Goal: Transaction & Acquisition: Purchase product/service

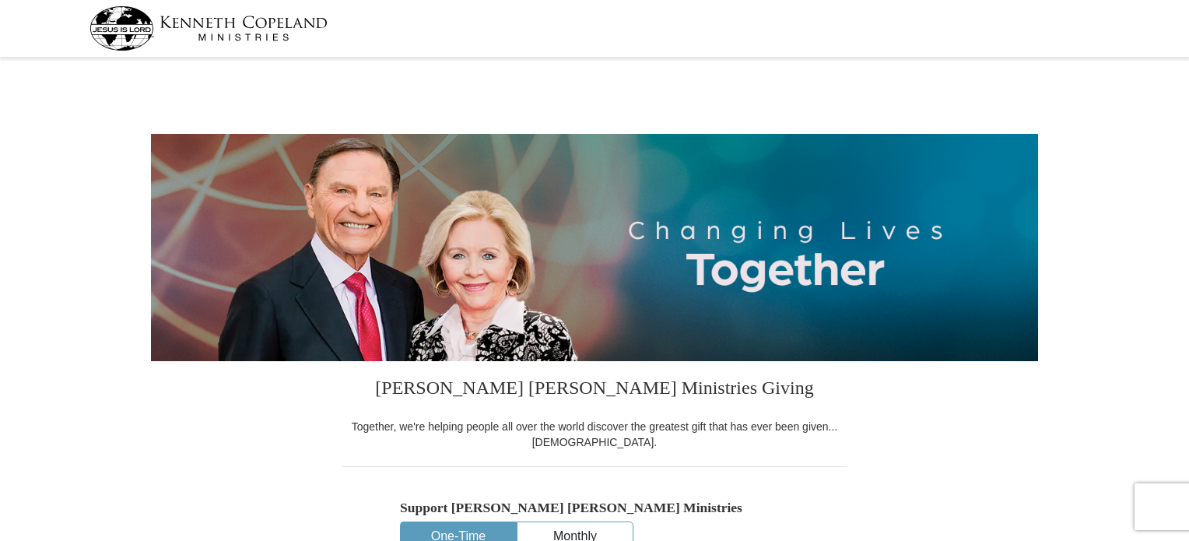
select select "NY"
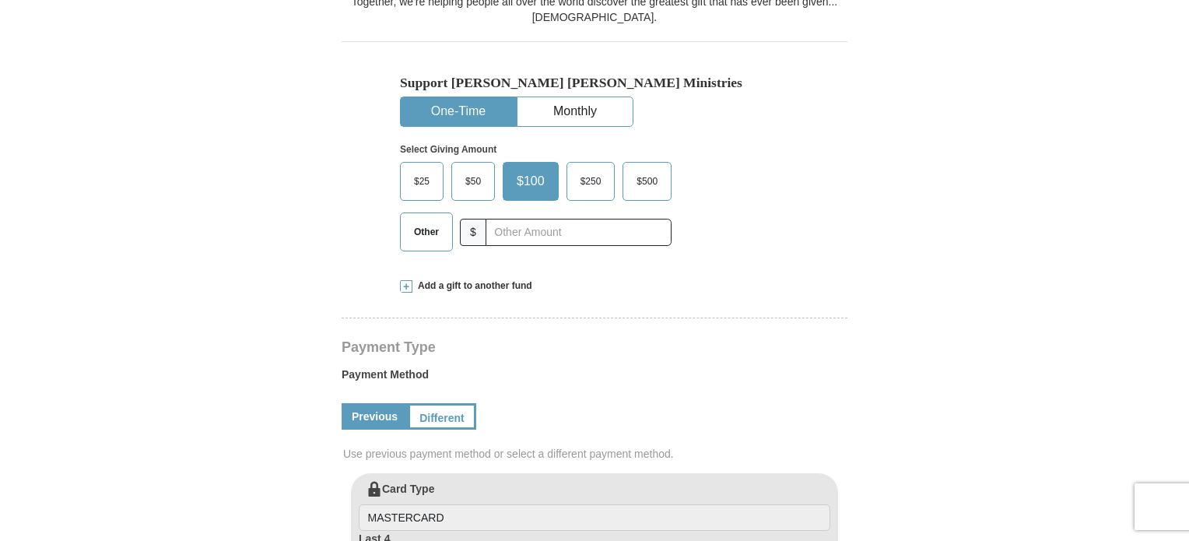
scroll to position [467, 0]
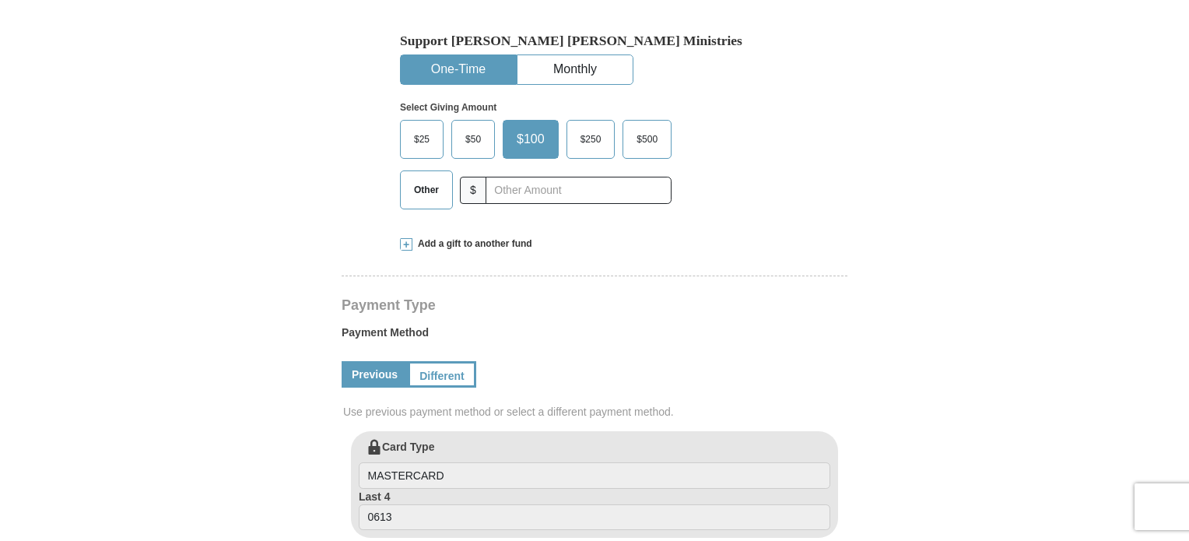
click at [532, 138] on span "$100" at bounding box center [531, 139] width 44 height 23
click at [0, 0] on input "$100" at bounding box center [0, 0] width 0 height 0
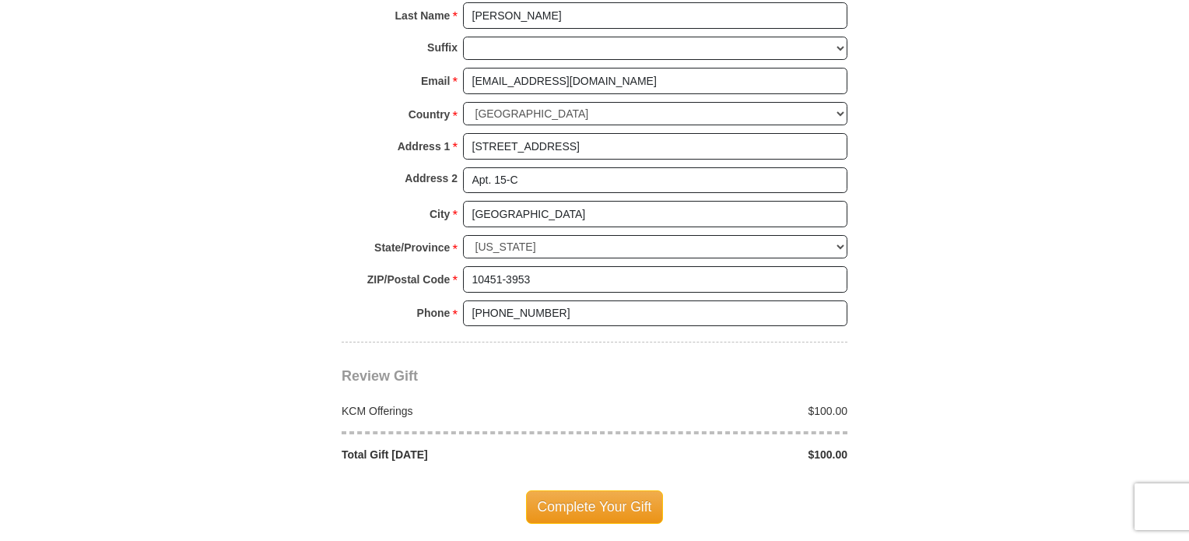
scroll to position [1168, 0]
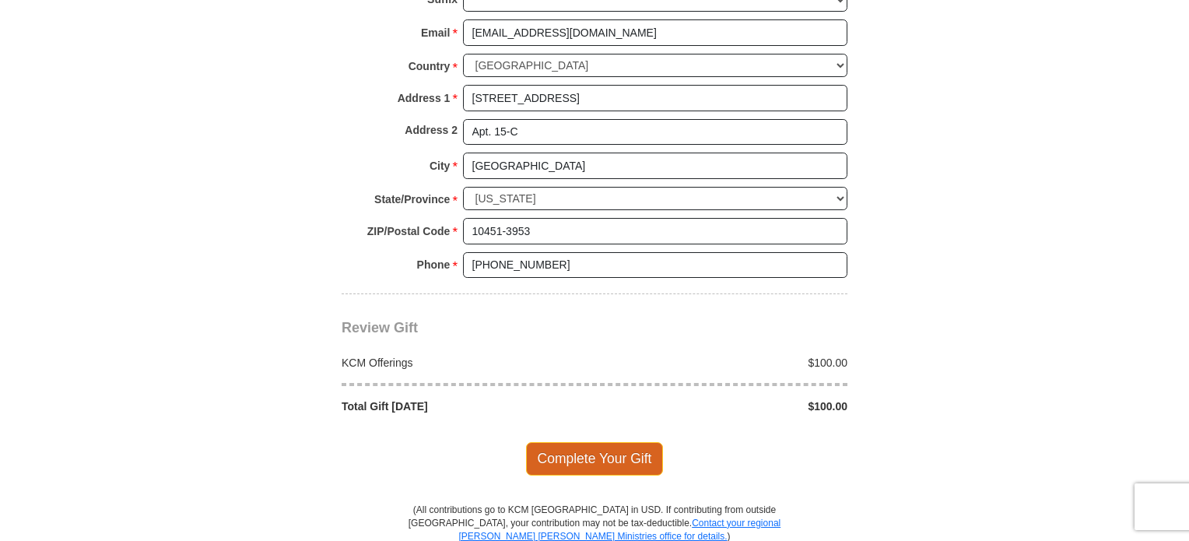
click at [598, 451] on span "Complete Your Gift" at bounding box center [595, 458] width 138 height 33
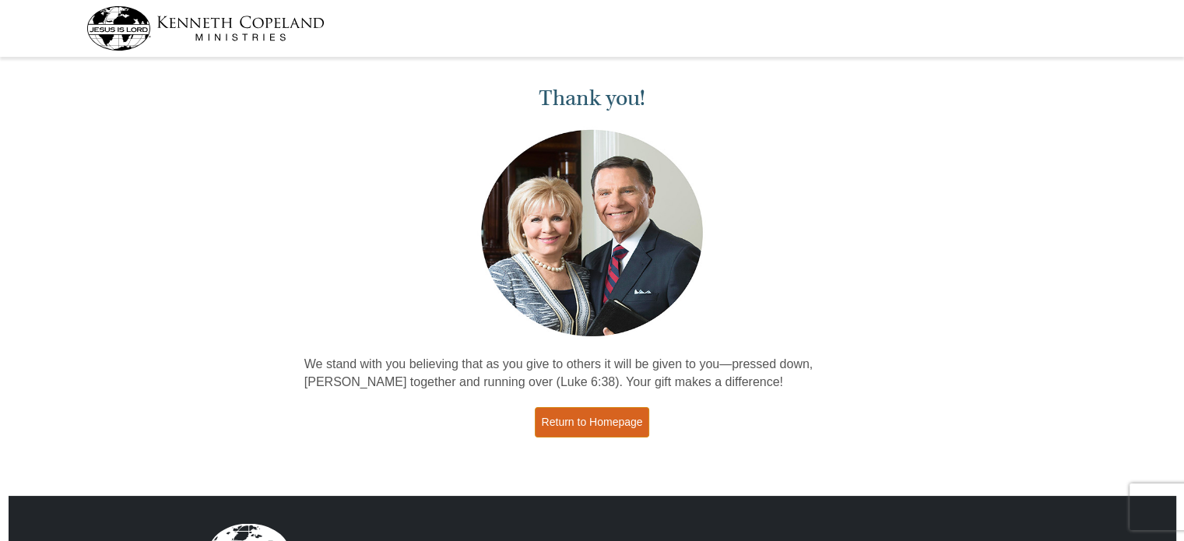
click at [602, 423] on link "Return to Homepage" at bounding box center [592, 422] width 115 height 30
